Goal: Navigation & Orientation: Find specific page/section

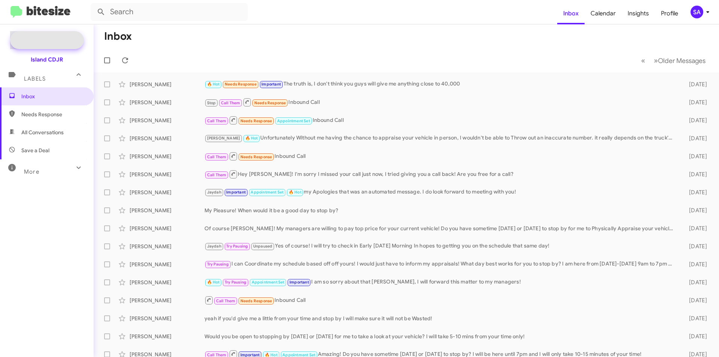
click at [40, 46] on span "Special Campaign" at bounding box center [47, 40] width 74 height 18
click at [52, 60] on div "Island CDJR" at bounding box center [47, 59] width 33 height 7
click at [51, 55] on div "Island CDJR" at bounding box center [47, 58] width 94 height 10
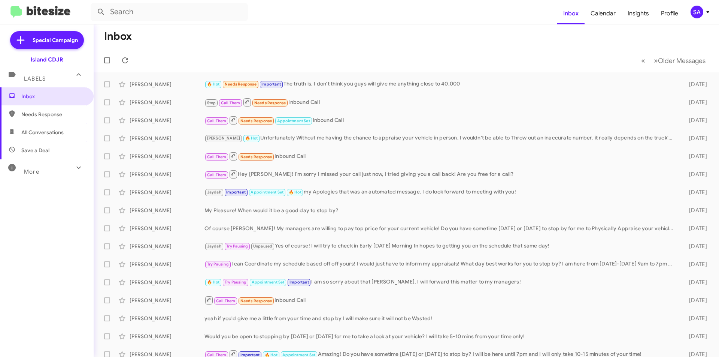
click at [54, 61] on div "Island CDJR" at bounding box center [47, 59] width 33 height 7
click at [605, 11] on span "Calendar" at bounding box center [603, 14] width 37 height 22
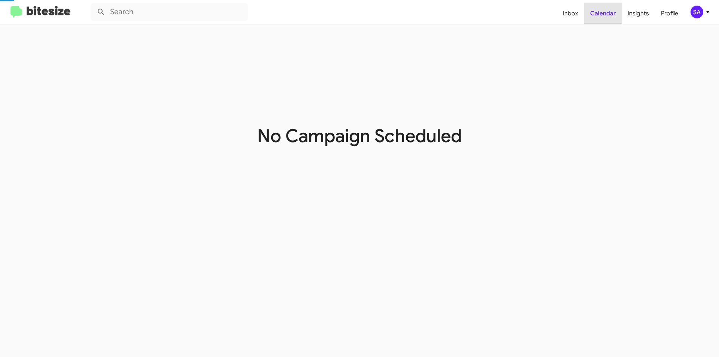
click at [605, 11] on span "Calendar" at bounding box center [603, 14] width 37 height 22
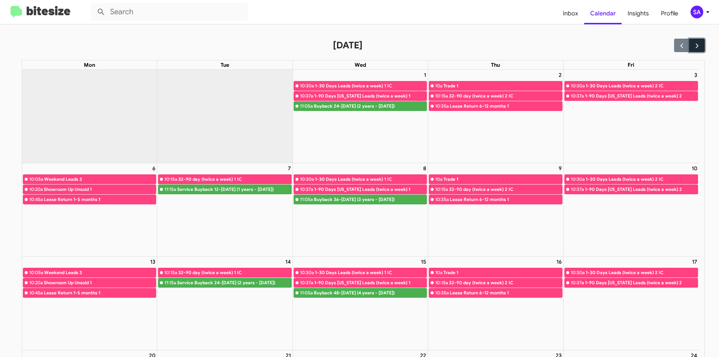
click at [697, 39] on button "button" at bounding box center [696, 45] width 15 height 13
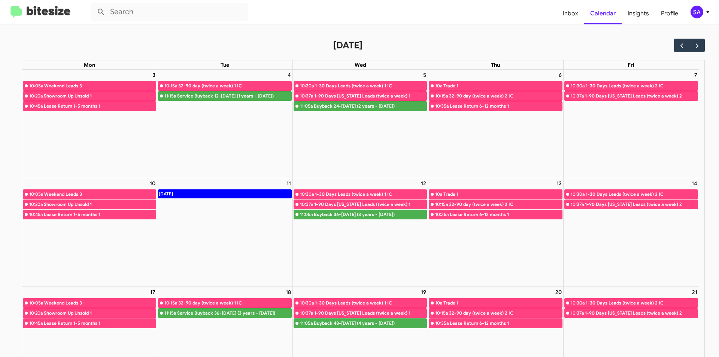
click at [668, 45] on div "[DATE]" at bounding box center [363, 45] width 683 height 13
click at [674, 45] on button "button" at bounding box center [681, 45] width 15 height 13
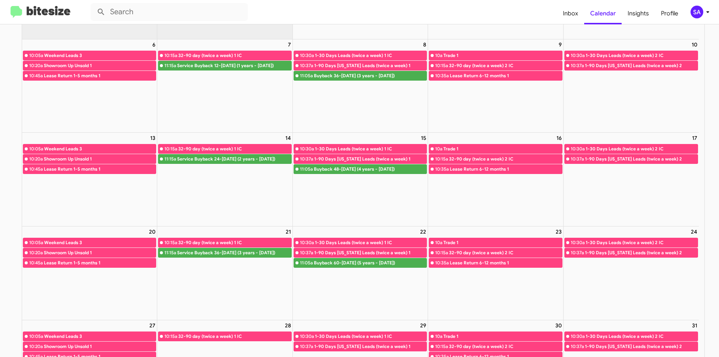
scroll to position [112, 0]
